Goal: Transaction & Acquisition: Purchase product/service

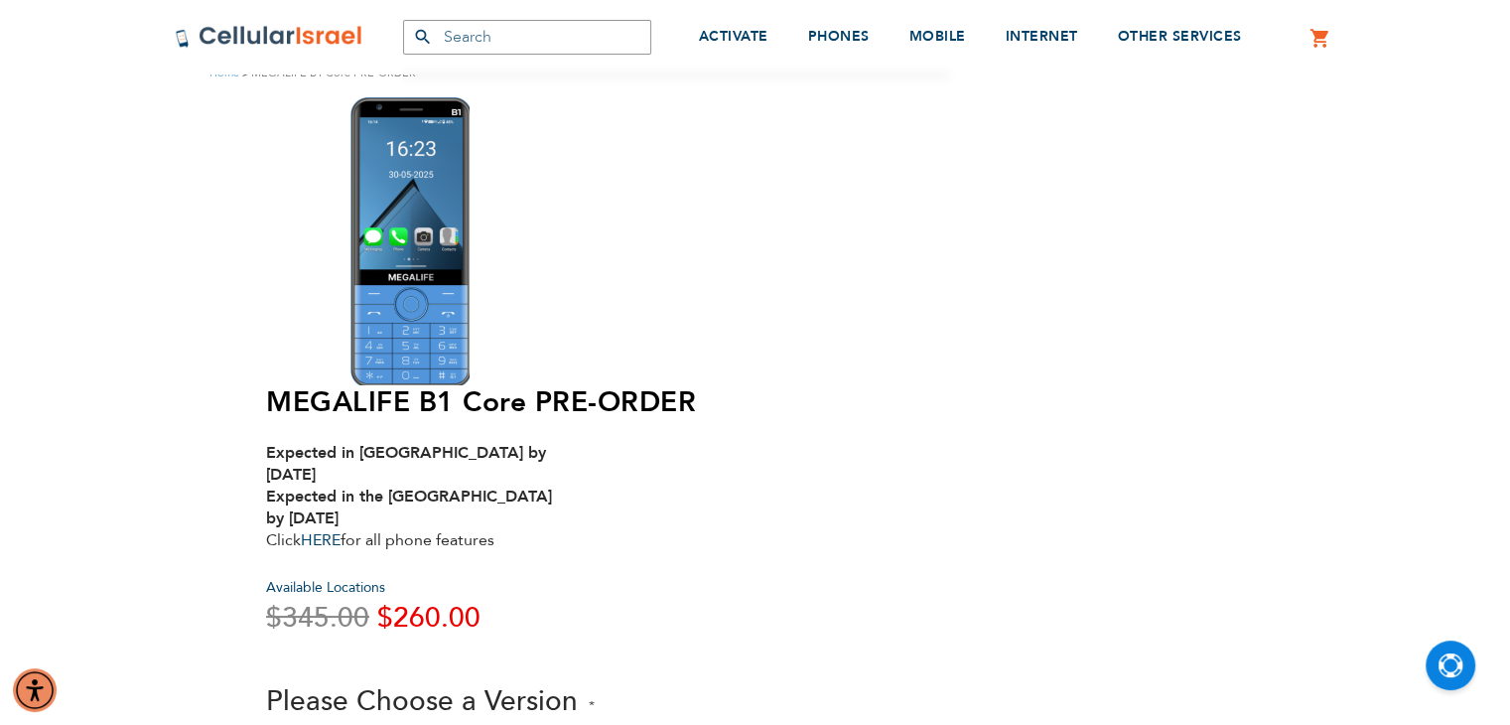
scroll to position [71, 0]
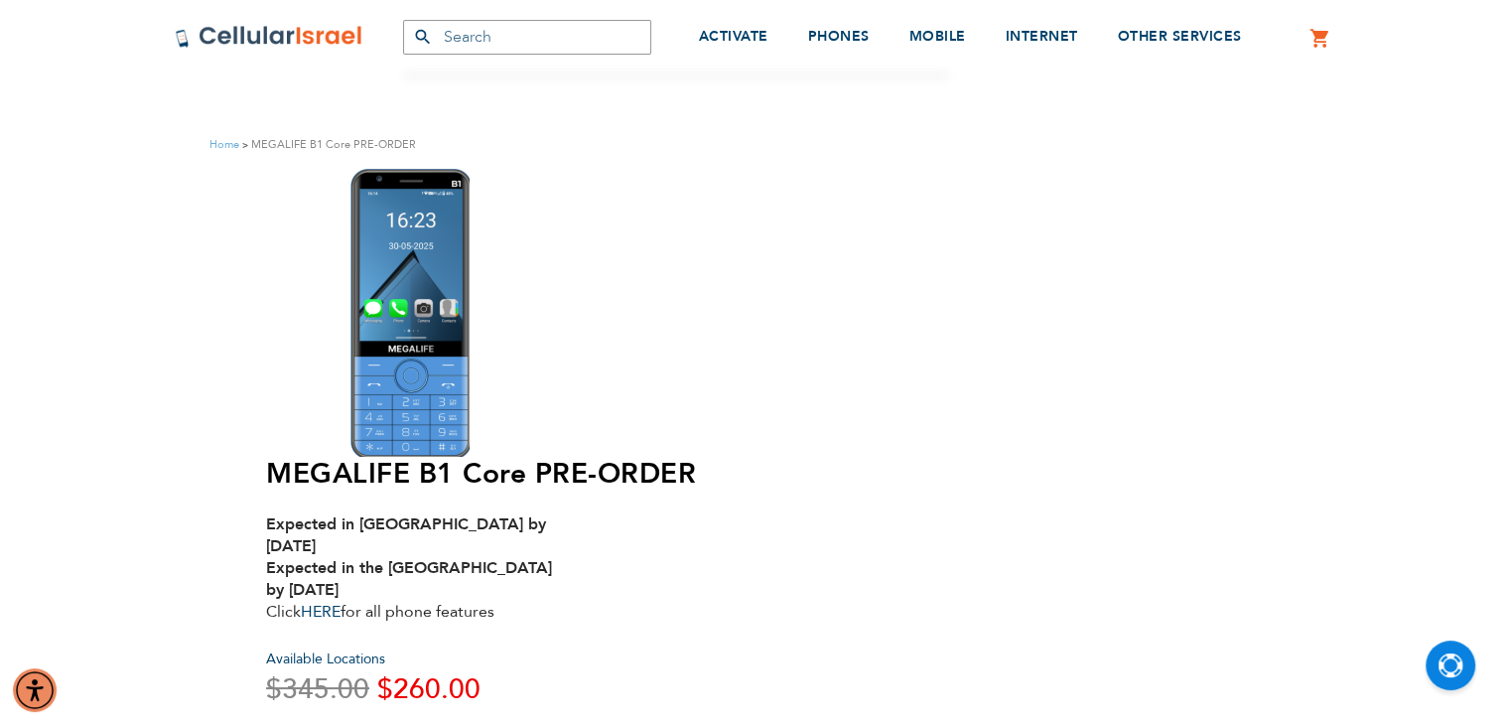
scroll to position [83, 0]
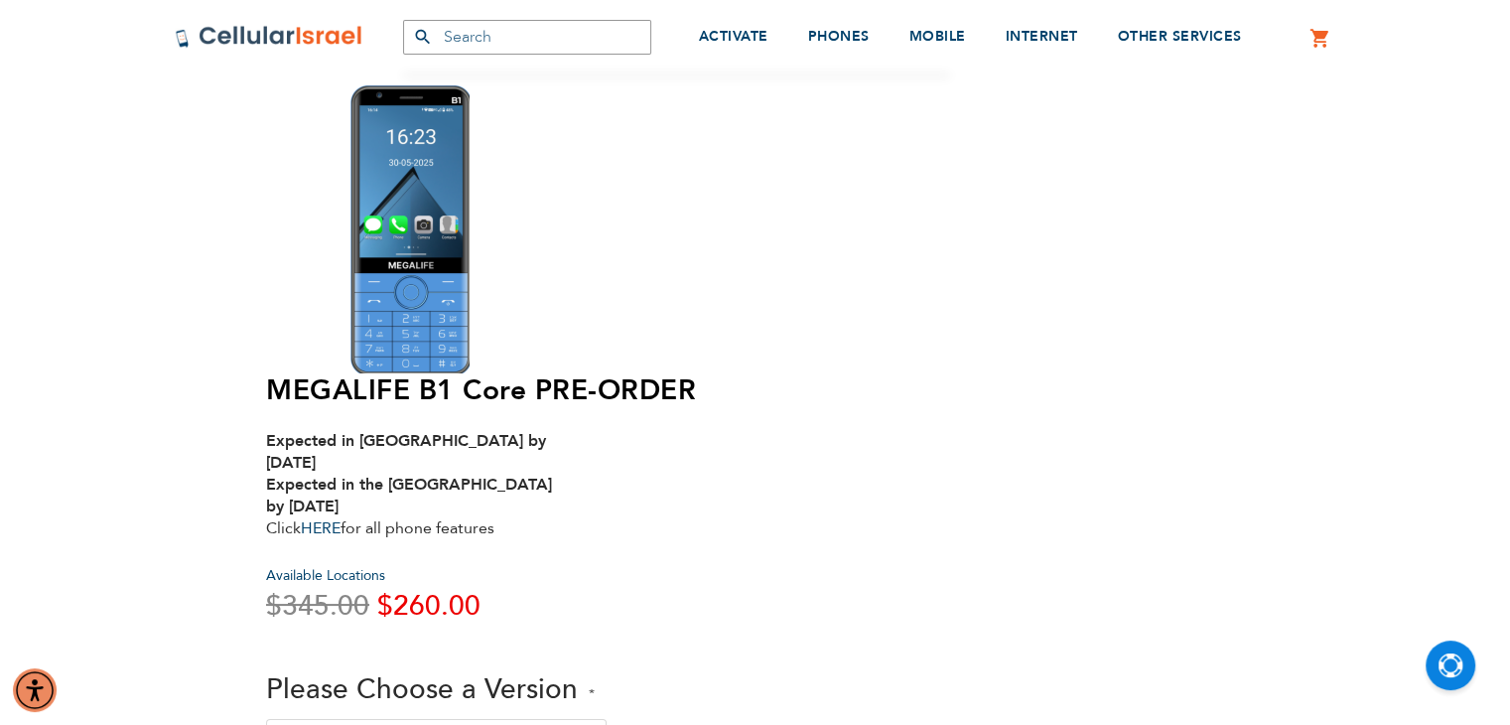
click at [606, 719] on select "-- Please Select -- Version 1. Talk - Voice only, no texting Version 2. Text - …" at bounding box center [436, 739] width 340 height 40
click at [340, 517] on link "HERE" at bounding box center [321, 528] width 40 height 22
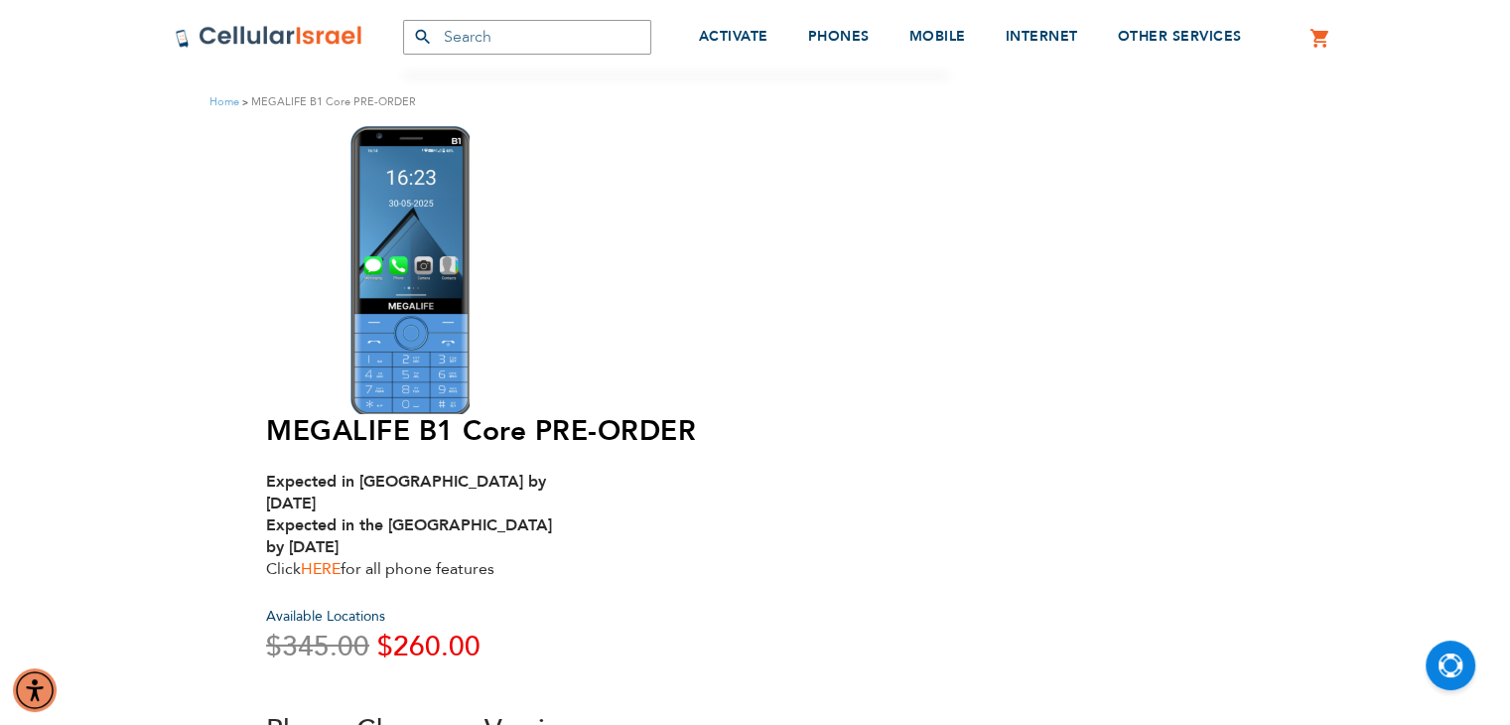
scroll to position [0, 0]
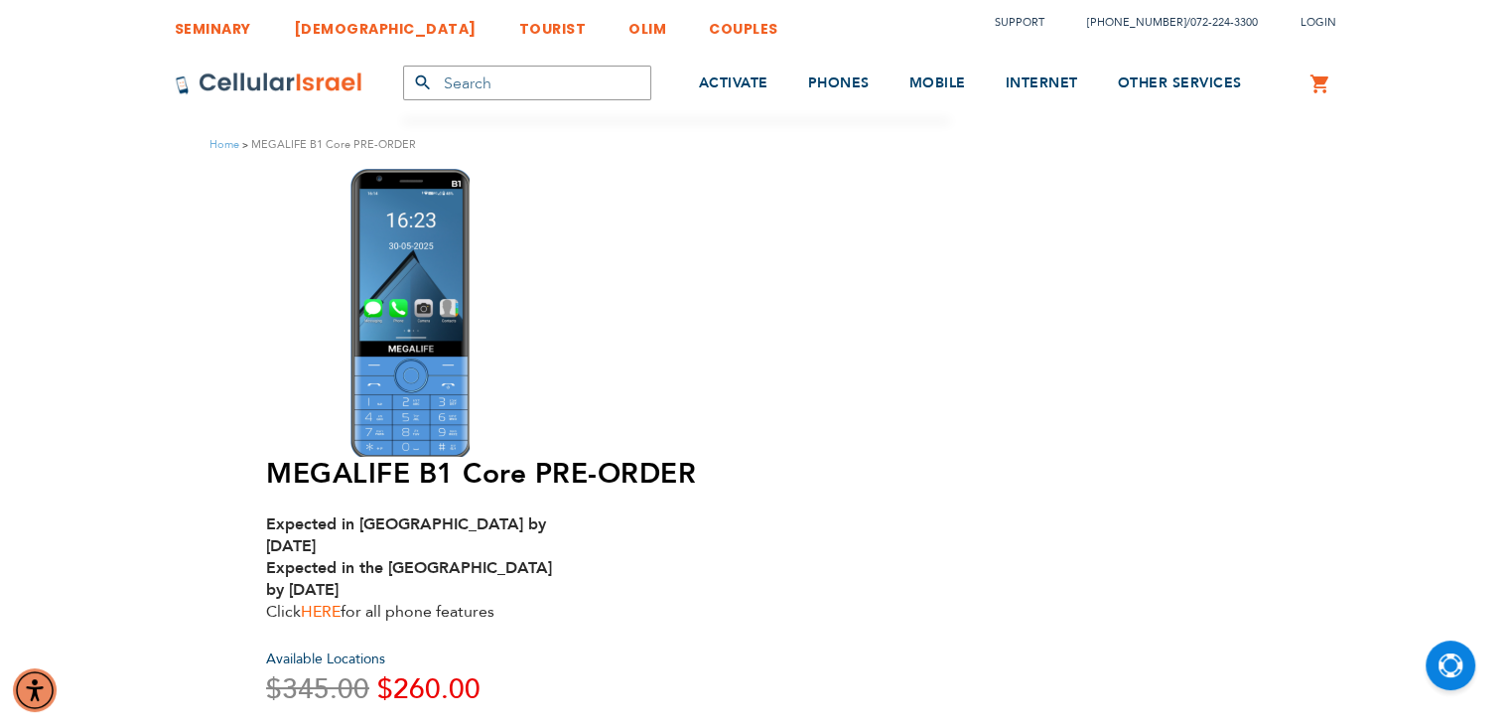
click at [340, 601] on link "HERE" at bounding box center [321, 612] width 40 height 22
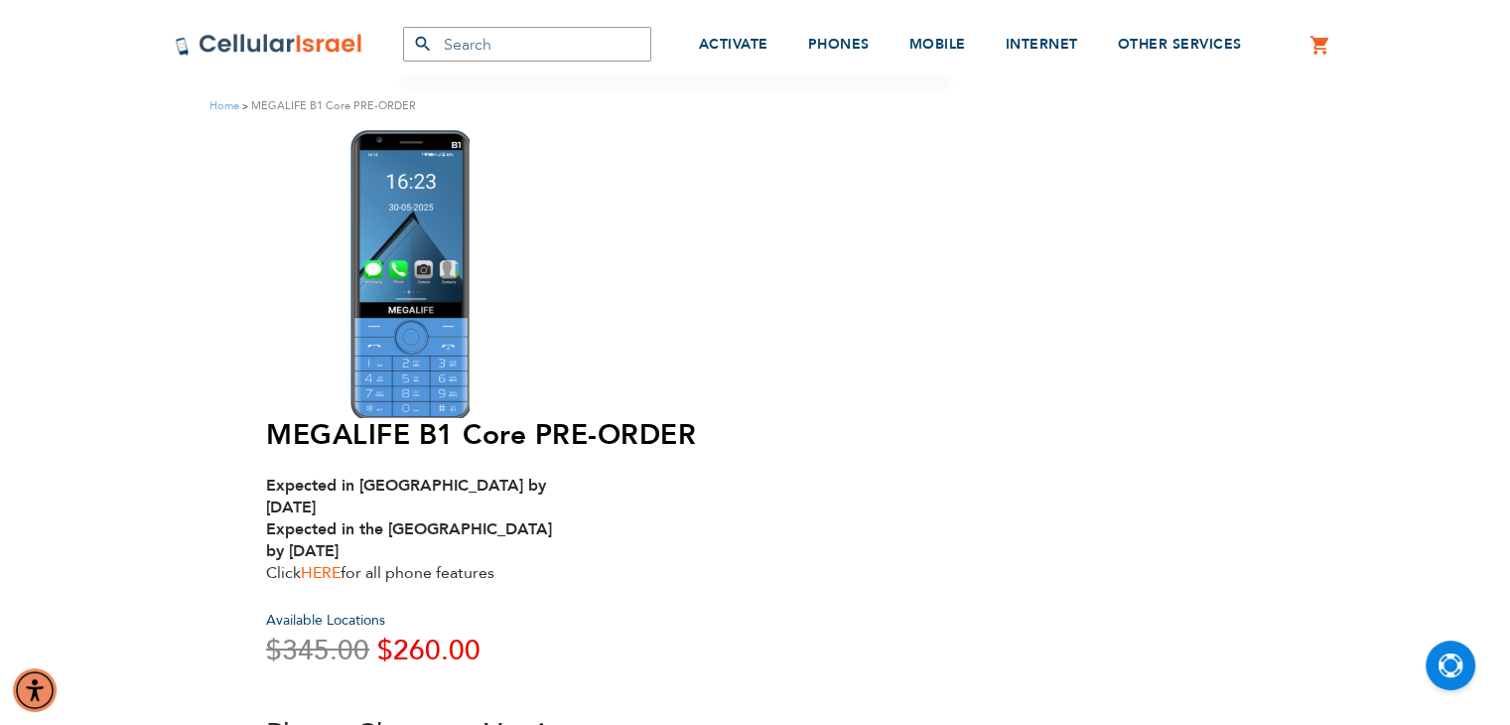
scroll to position [40, 0]
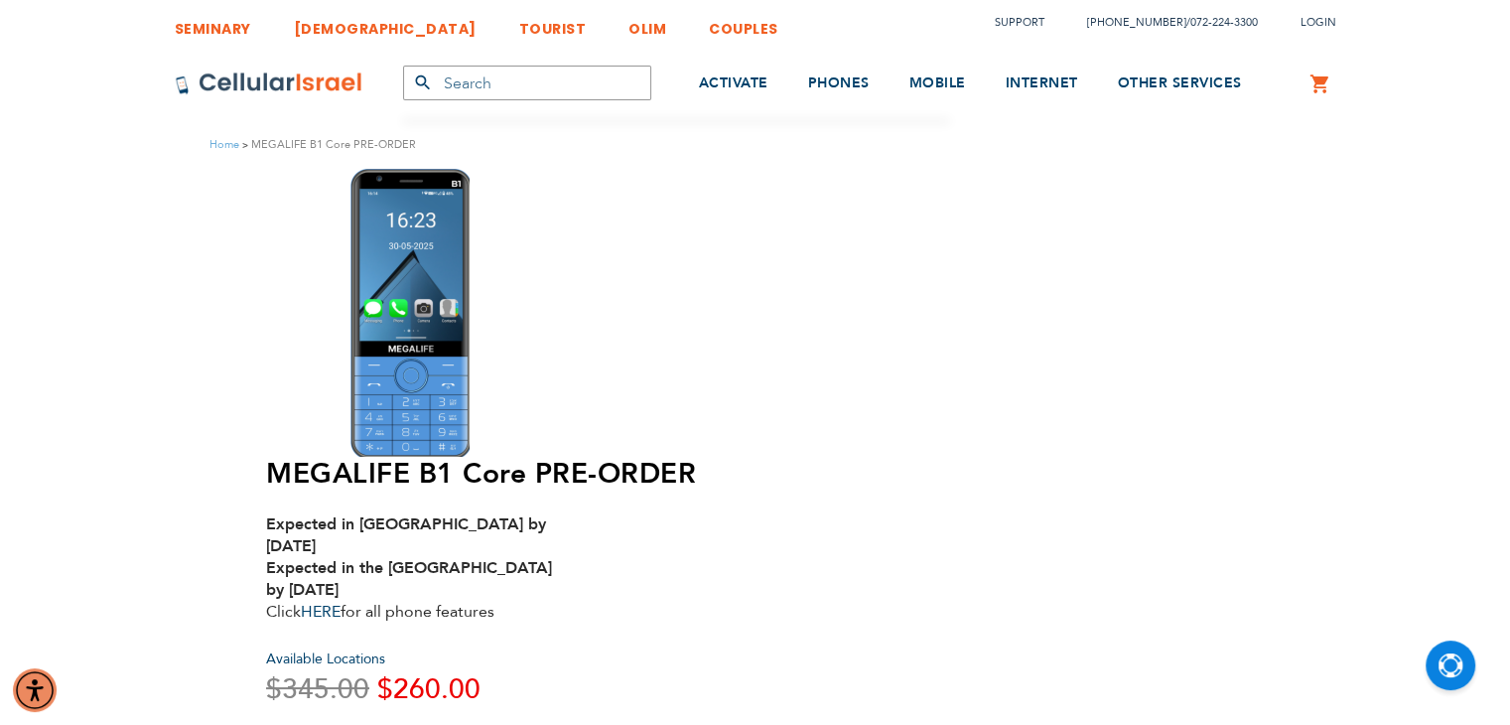
click at [305, 24] on link "[DEMOGRAPHIC_DATA]" at bounding box center [385, 23] width 183 height 37
